Goal: Task Accomplishment & Management: Manage account settings

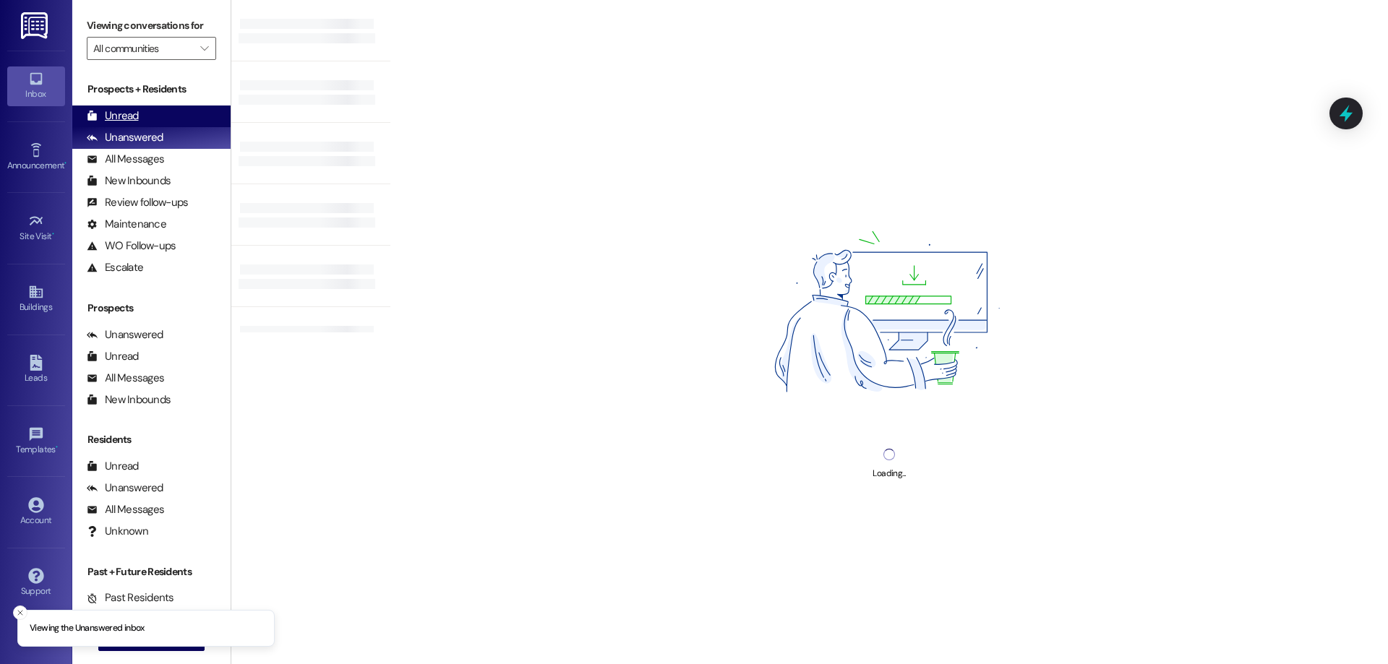
click at [158, 106] on div "Unread (0)" at bounding box center [151, 117] width 158 height 22
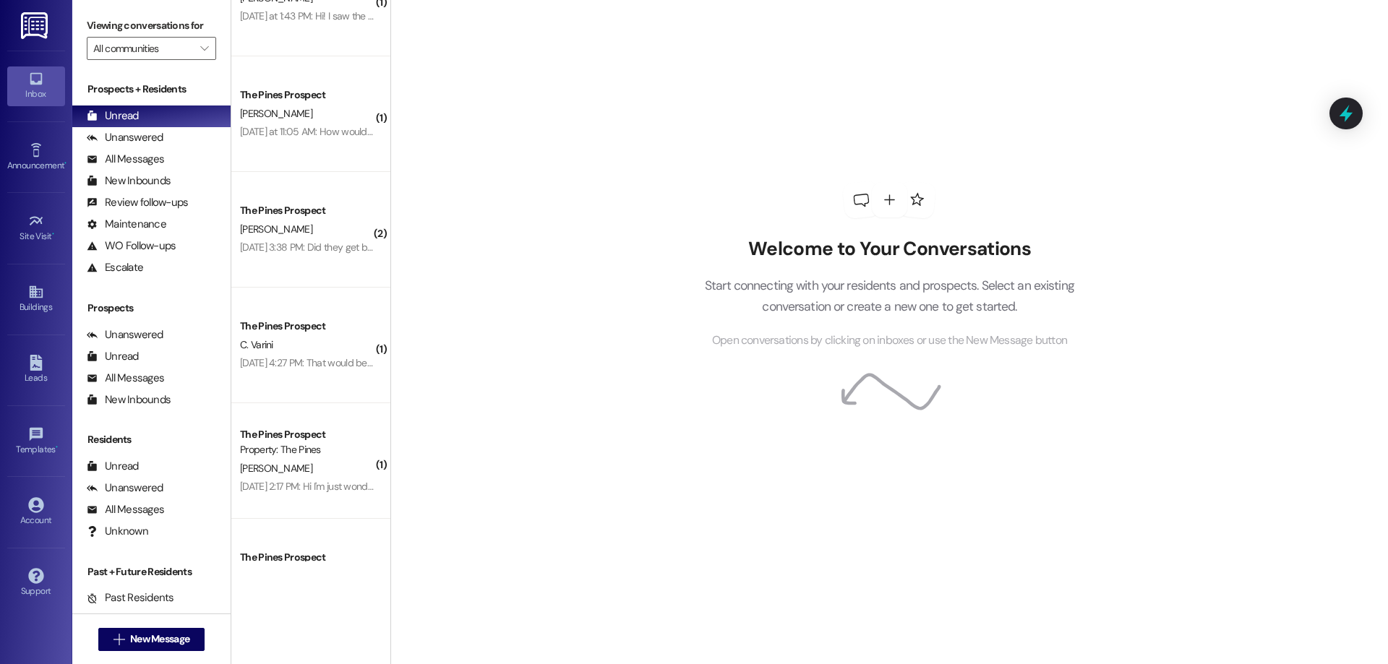
scroll to position [494, 0]
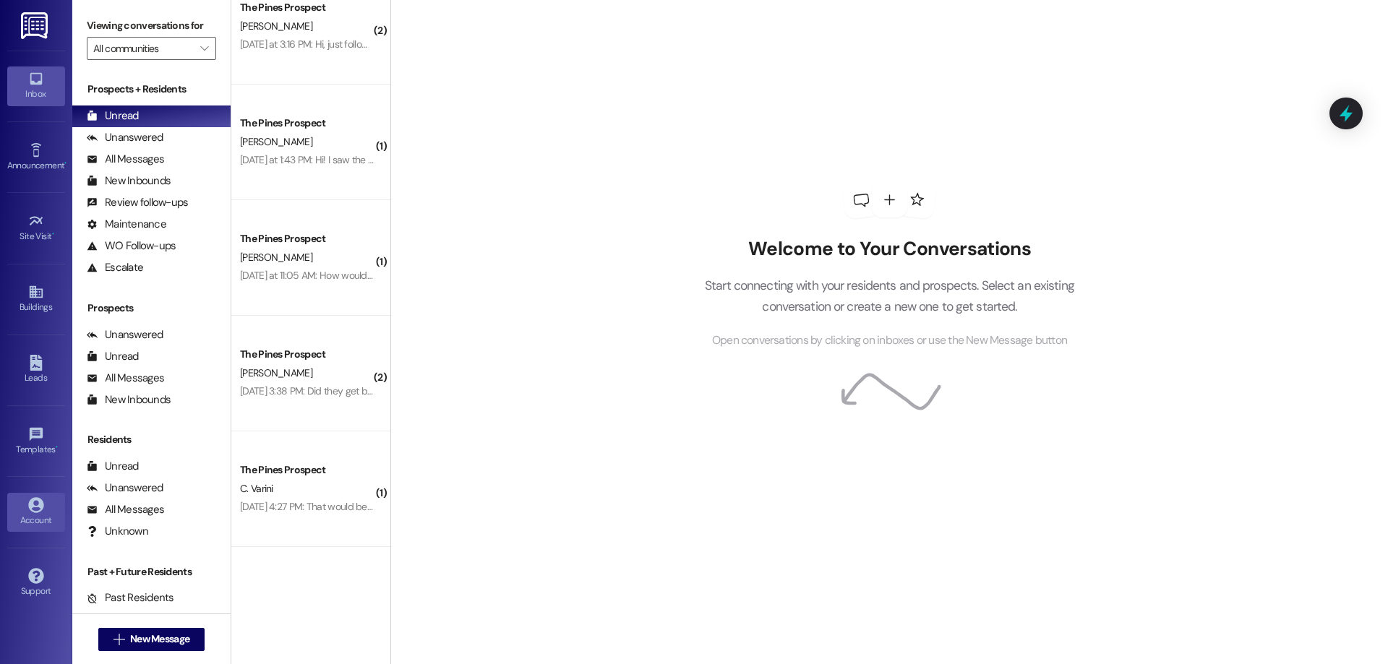
click at [28, 505] on icon at bounding box center [35, 504] width 15 height 15
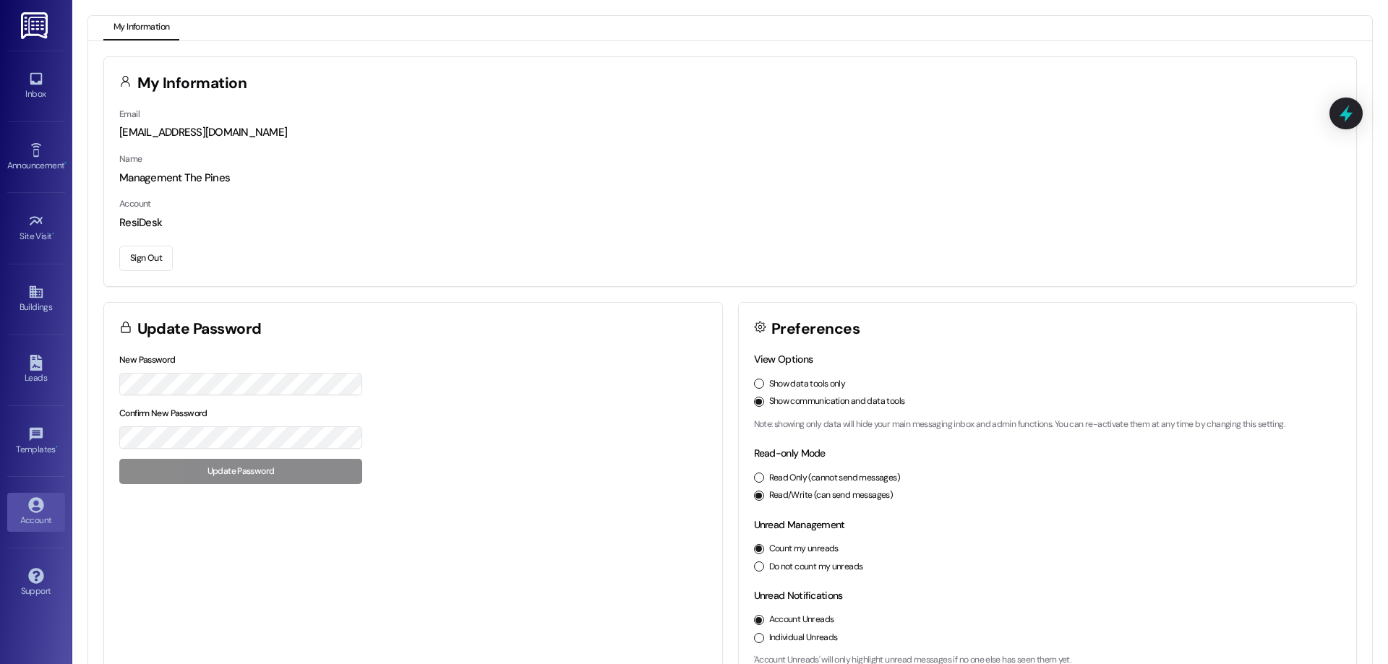
click at [148, 254] on button "Sign Out" at bounding box center [146, 258] width 54 height 25
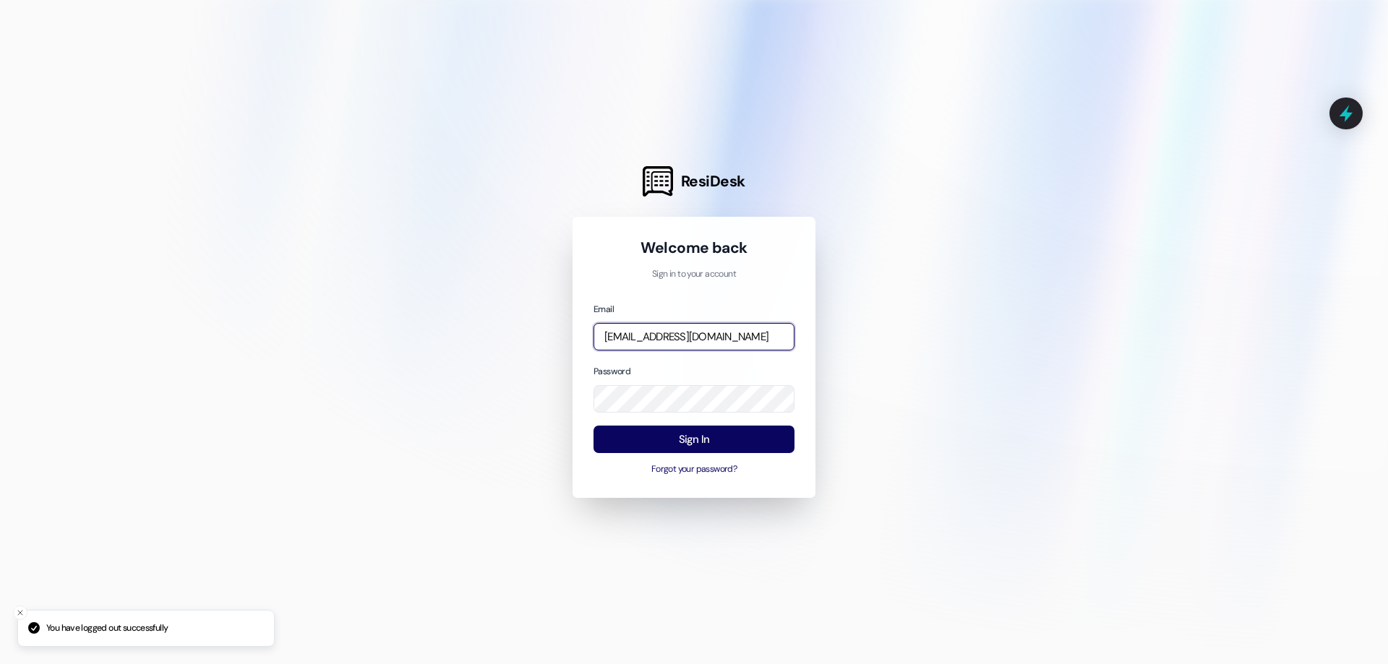
click at [651, 348] on input "[EMAIL_ADDRESS][DOMAIN_NAME]" at bounding box center [694, 337] width 201 height 28
type input "[EMAIL_ADDRESS][DOMAIN_NAME]"
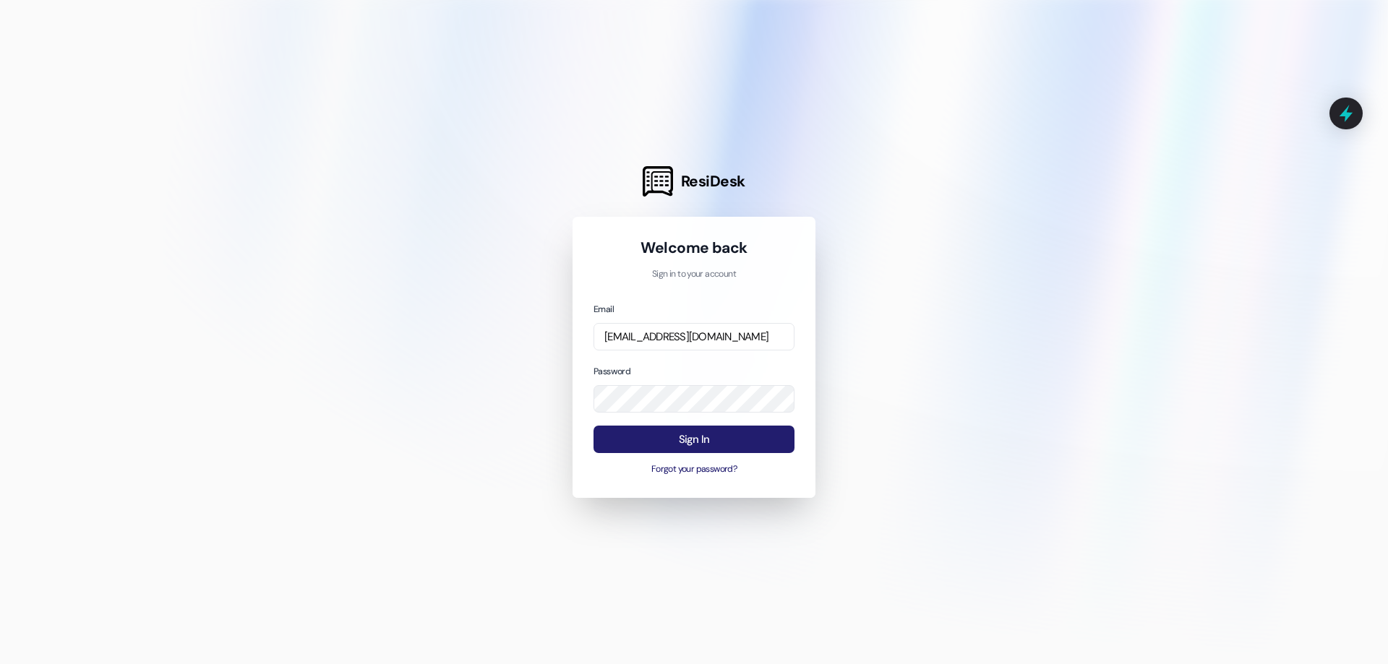
click at [778, 443] on button "Sign In" at bounding box center [694, 440] width 201 height 28
